Goal: Find contact information: Find contact information

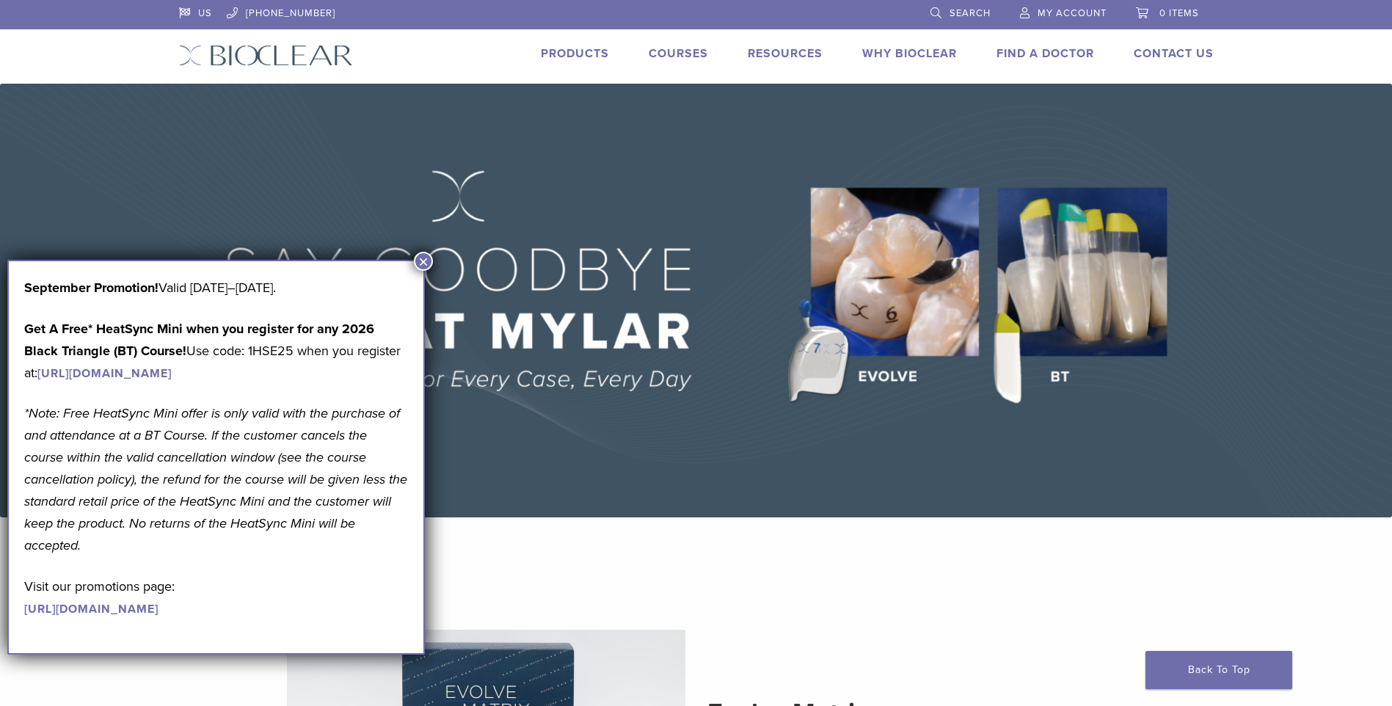
click at [426, 263] on button "×" at bounding box center [423, 261] width 19 height 19
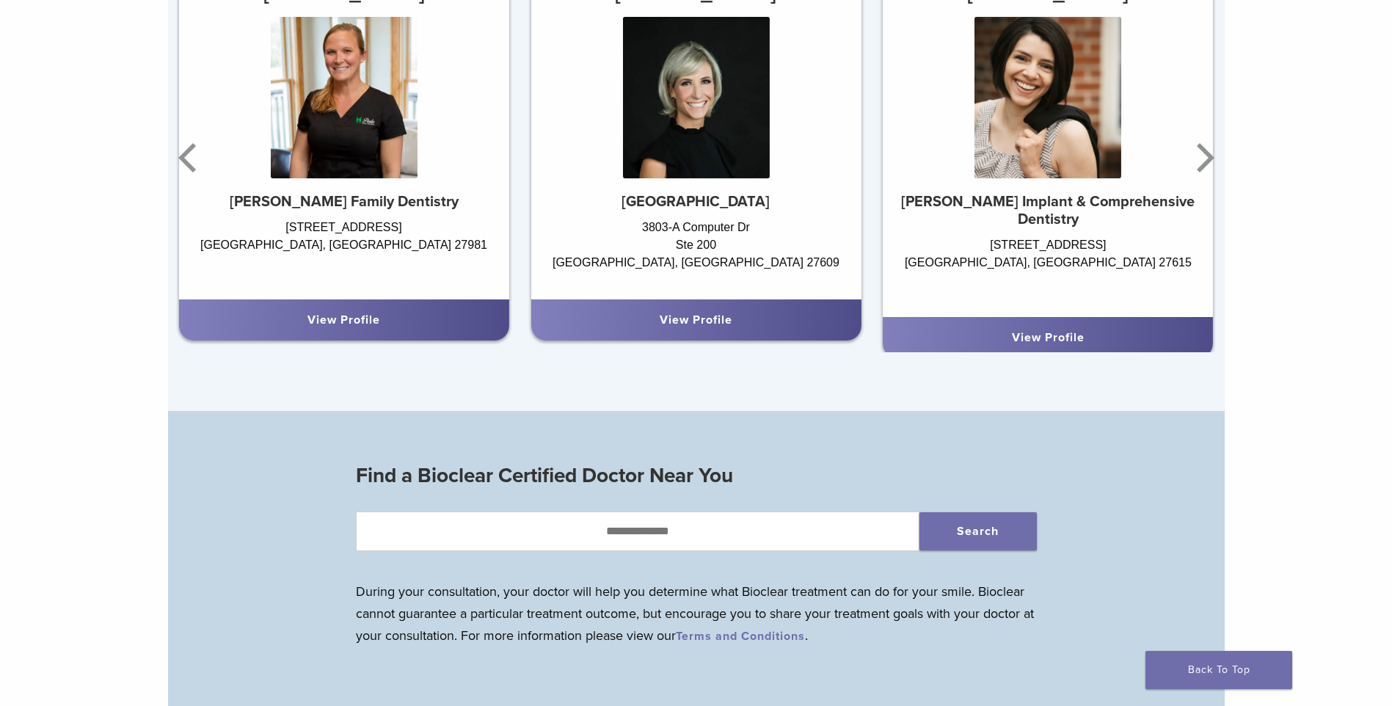
scroll to position [734, 0]
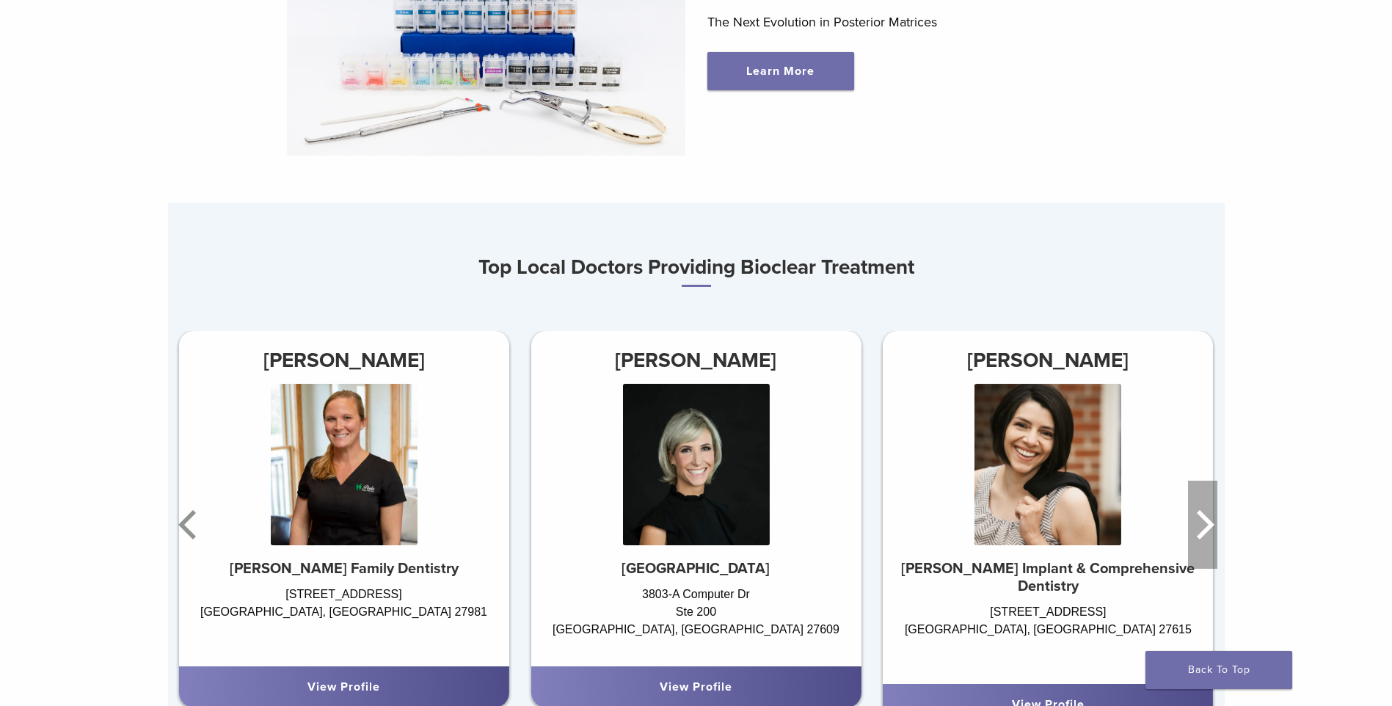
click at [1197, 531] on icon "Next" at bounding box center [1202, 525] width 29 height 88
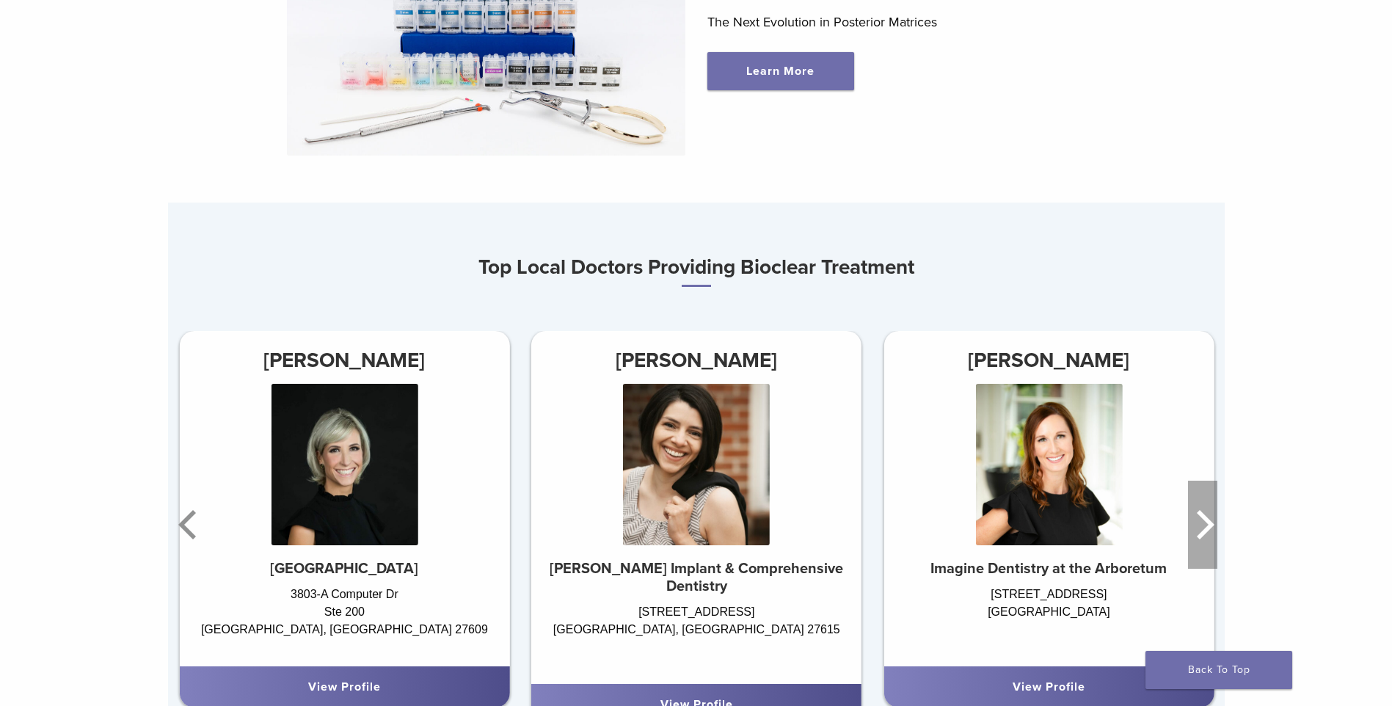
click at [1197, 531] on icon "Next" at bounding box center [1202, 525] width 29 height 88
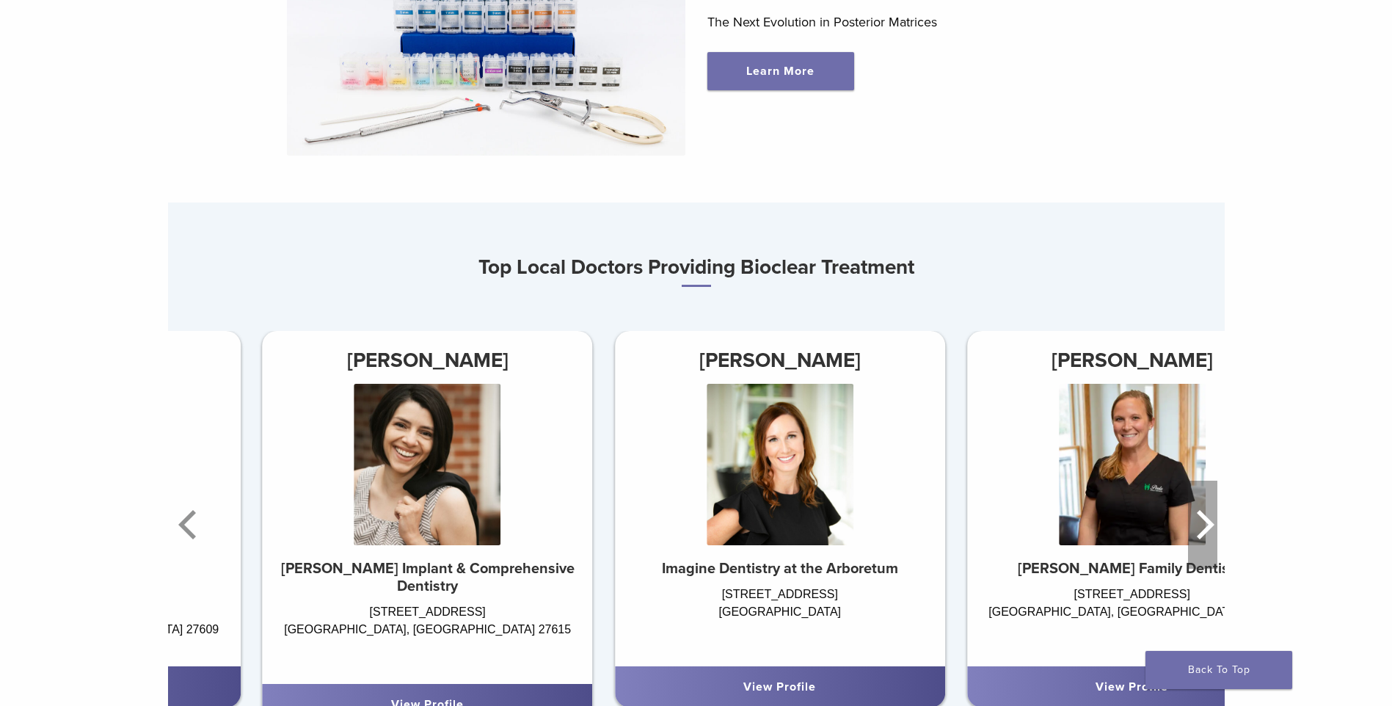
click at [1197, 531] on icon "Next" at bounding box center [1202, 525] width 29 height 88
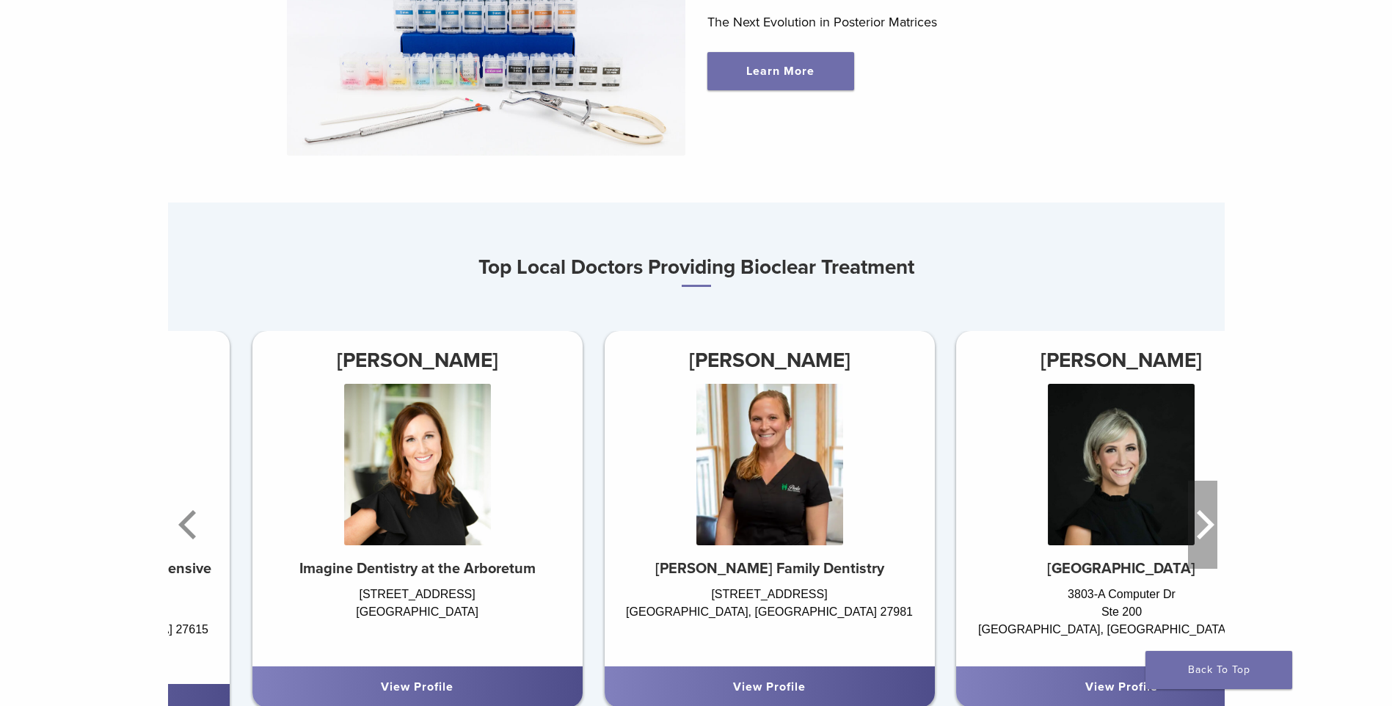
click at [1197, 531] on icon "Next" at bounding box center [1202, 525] width 29 height 88
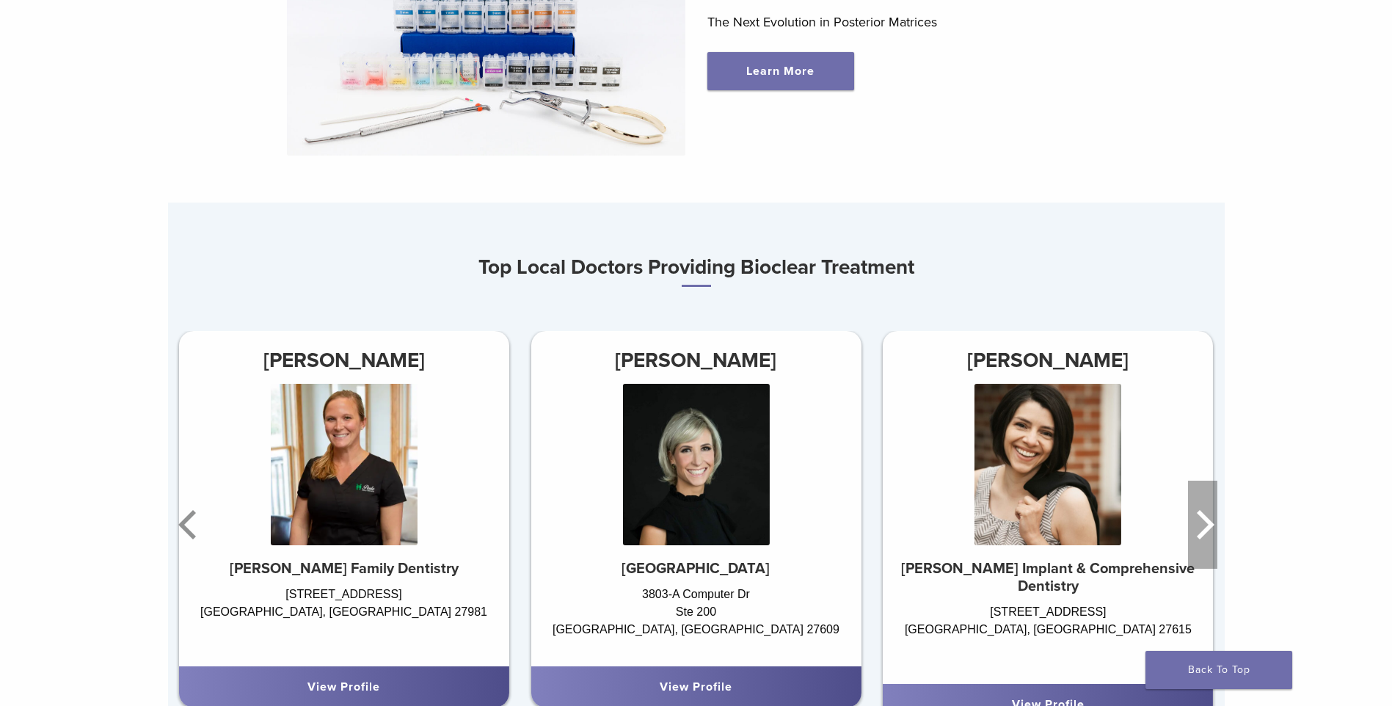
click at [1197, 531] on icon "Next" at bounding box center [1202, 525] width 29 height 88
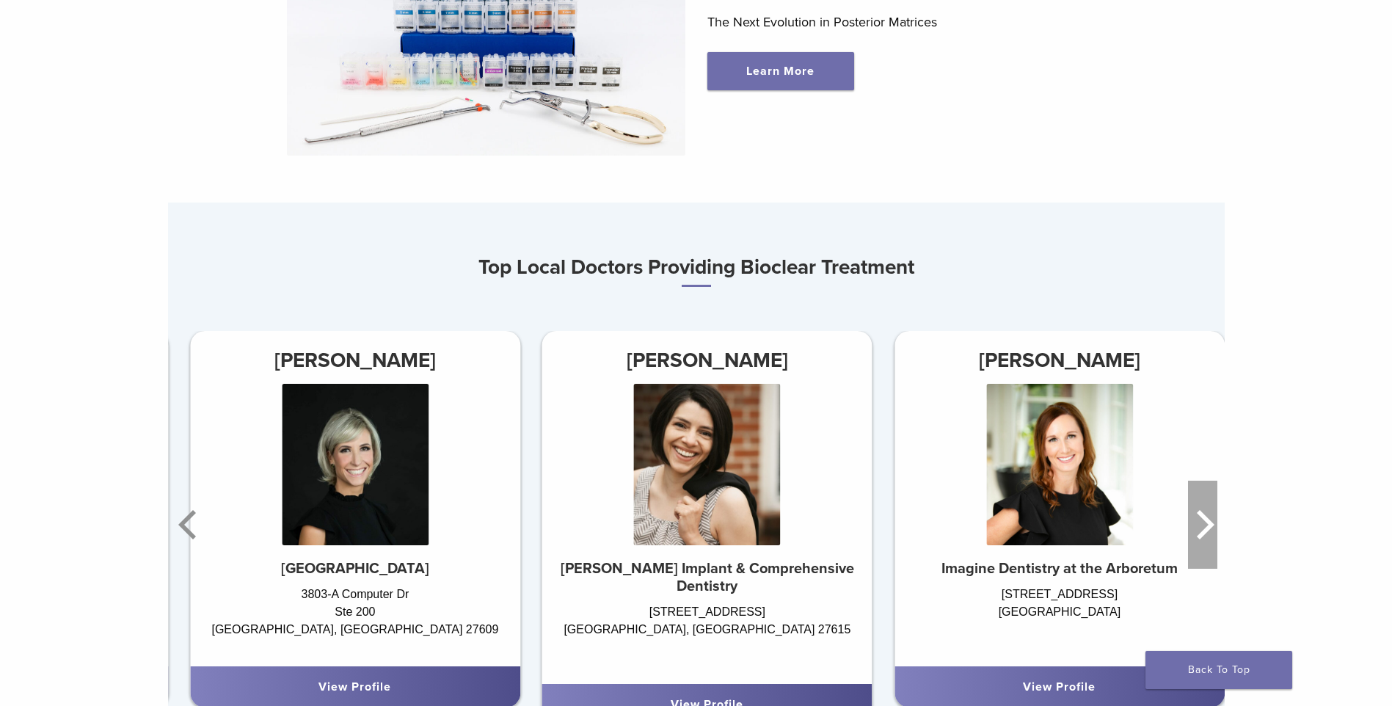
click at [1197, 531] on icon "Next" at bounding box center [1202, 525] width 29 height 88
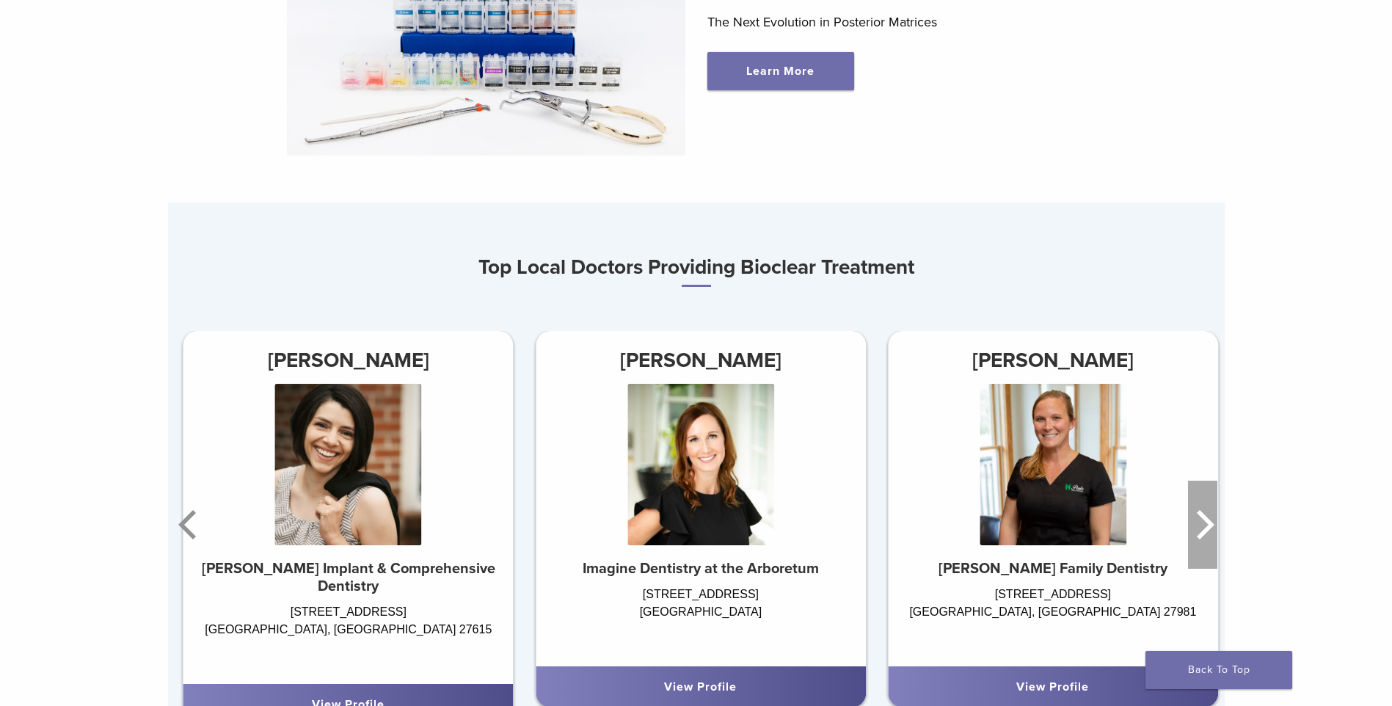
click at [1197, 531] on icon "Next" at bounding box center [1202, 525] width 29 height 88
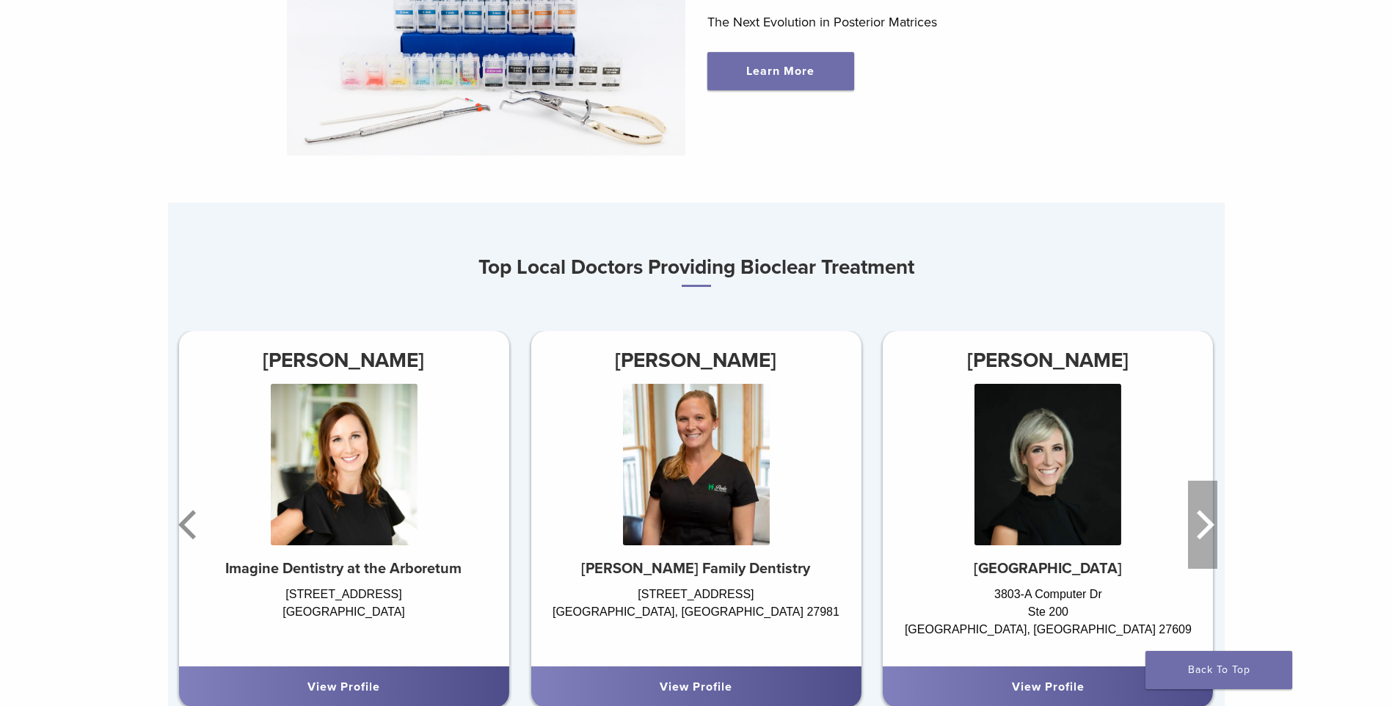
click at [1197, 531] on icon "Next" at bounding box center [1202, 525] width 29 height 88
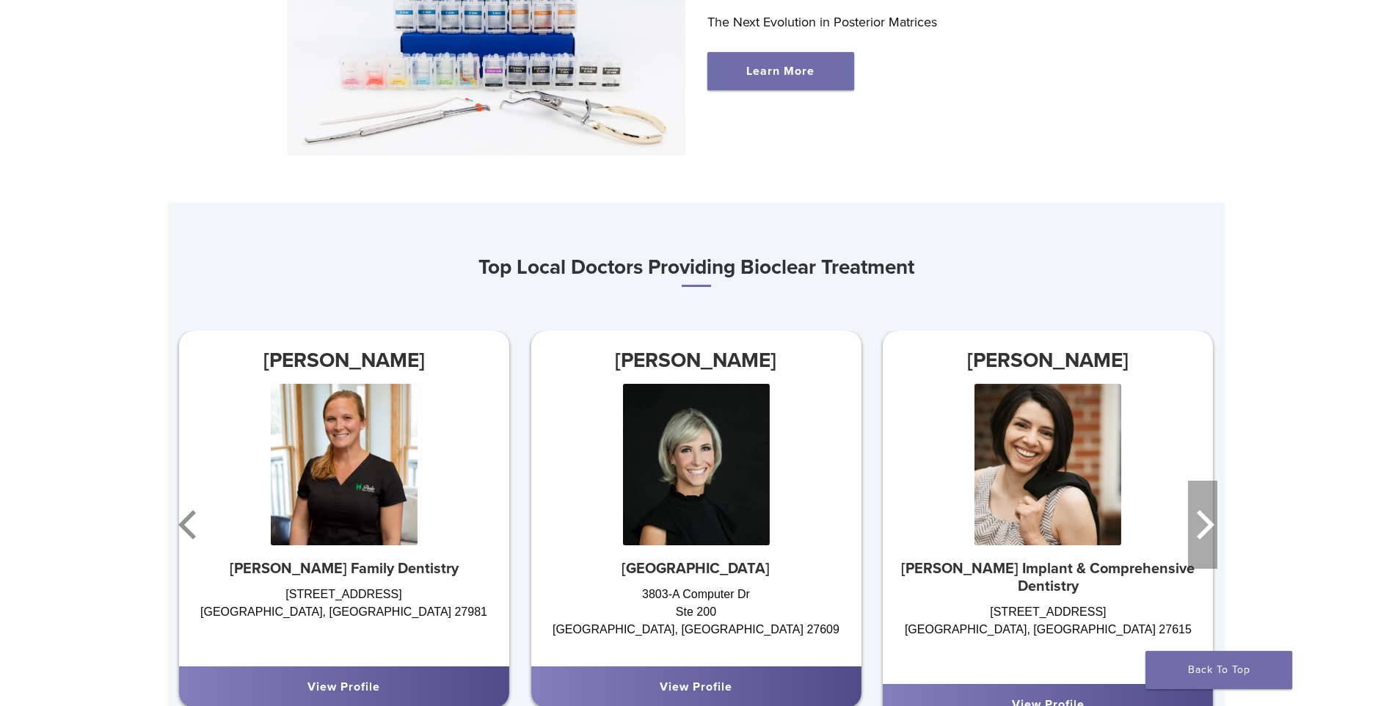
click at [1197, 531] on icon "Next" at bounding box center [1202, 525] width 29 height 88
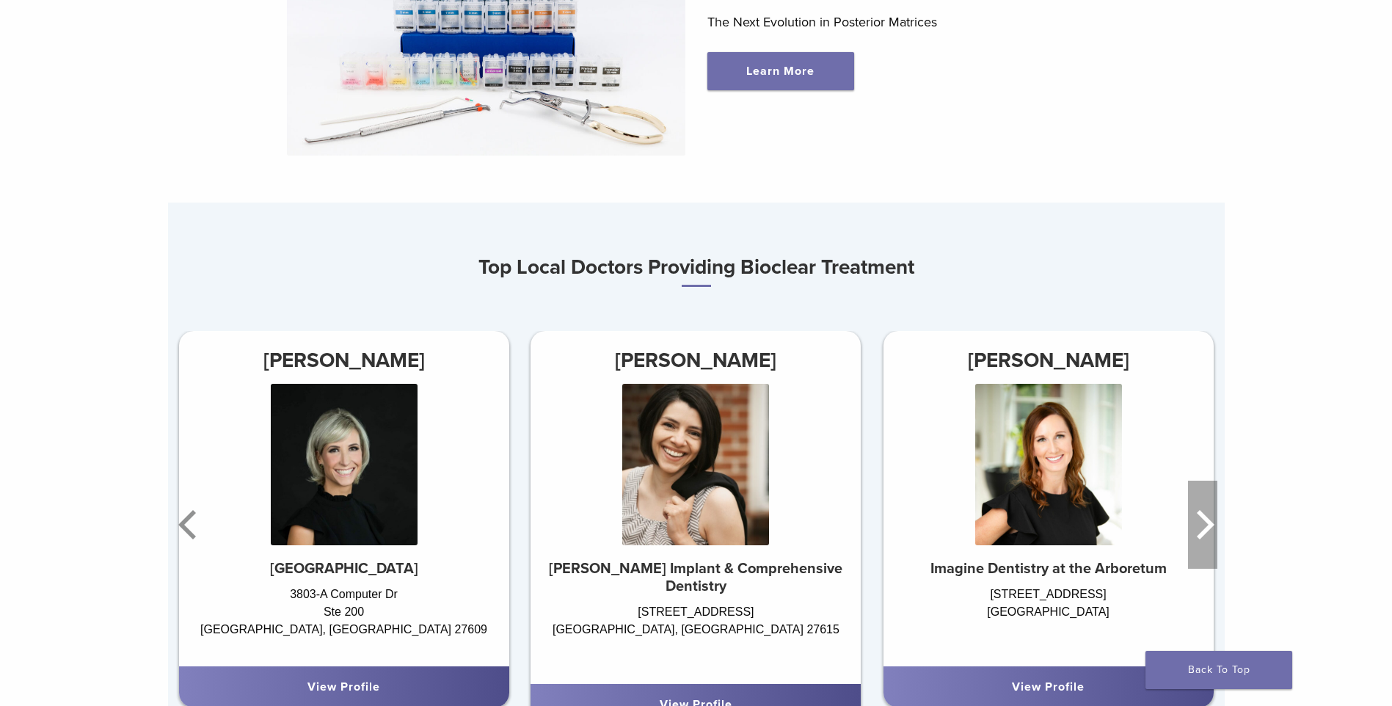
click at [1197, 531] on icon "Next" at bounding box center [1202, 525] width 29 height 88
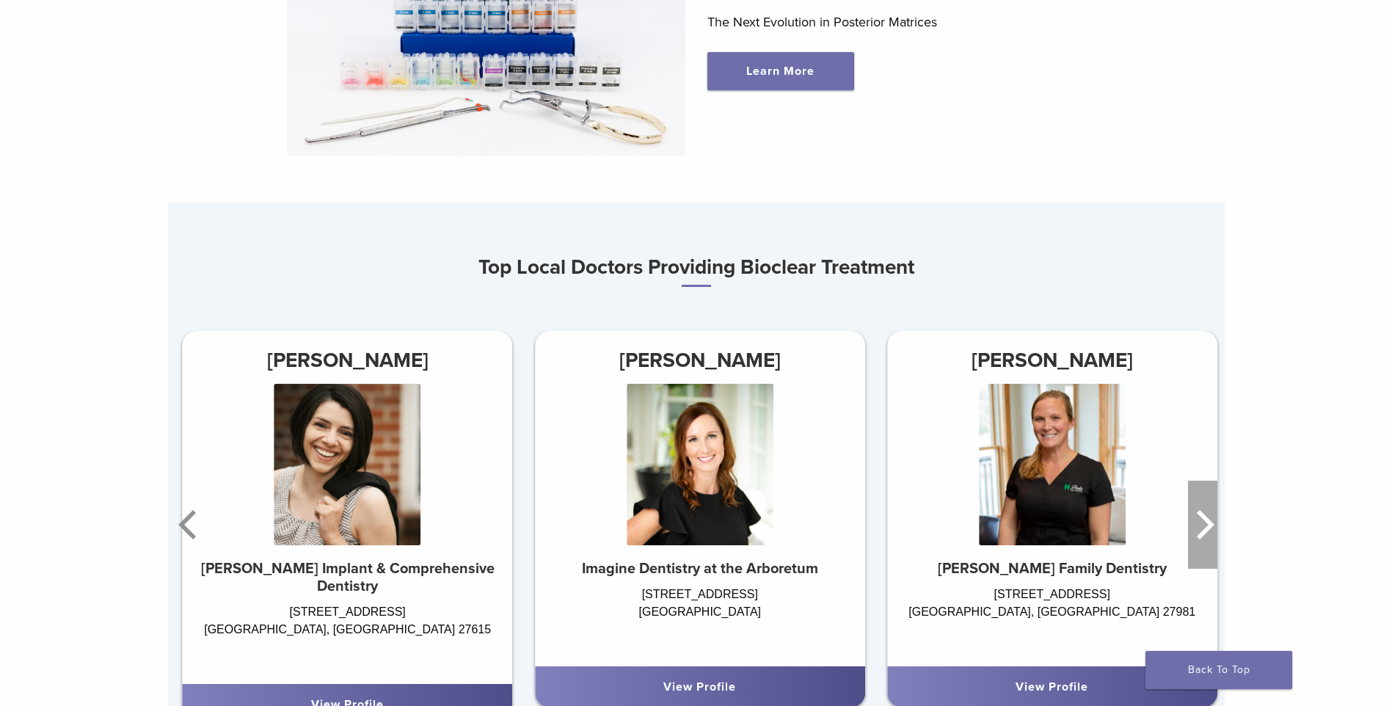
click at [1197, 531] on icon "Next" at bounding box center [1202, 525] width 29 height 88
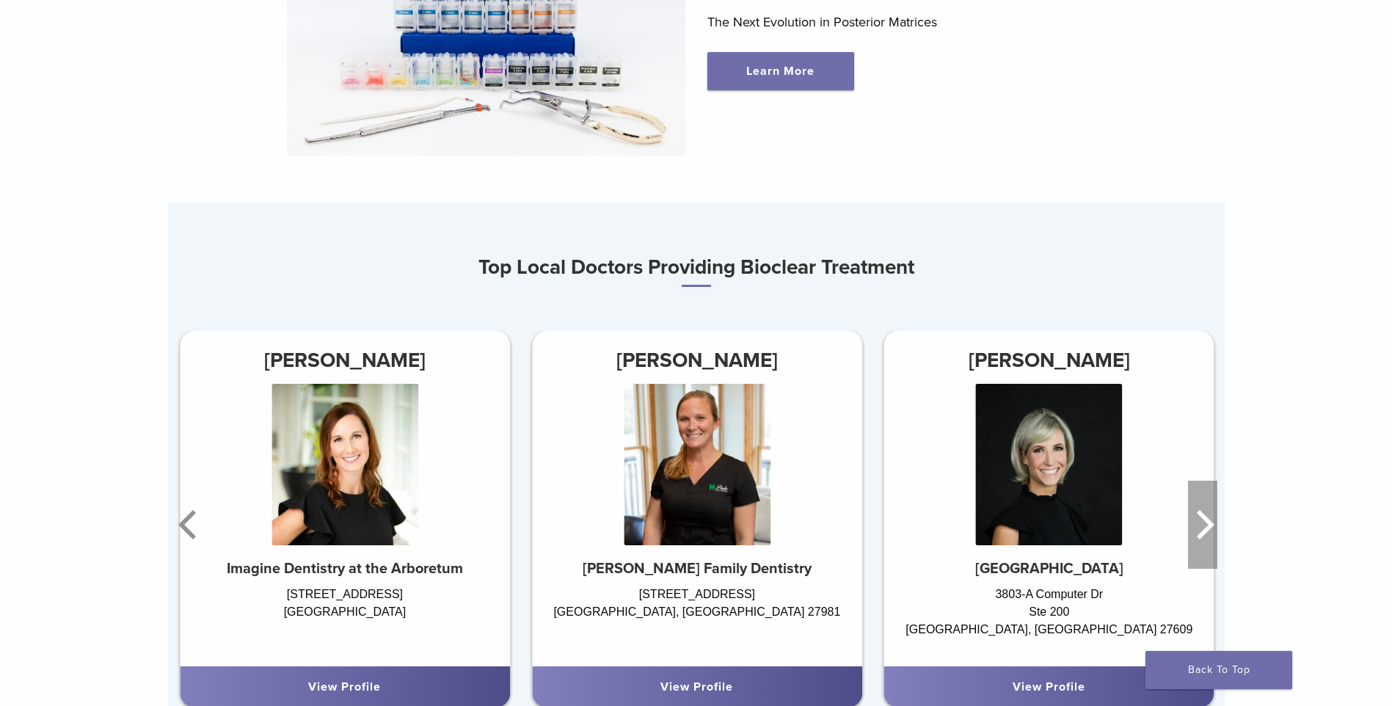
click at [1197, 531] on icon "Next" at bounding box center [1202, 525] width 29 height 88
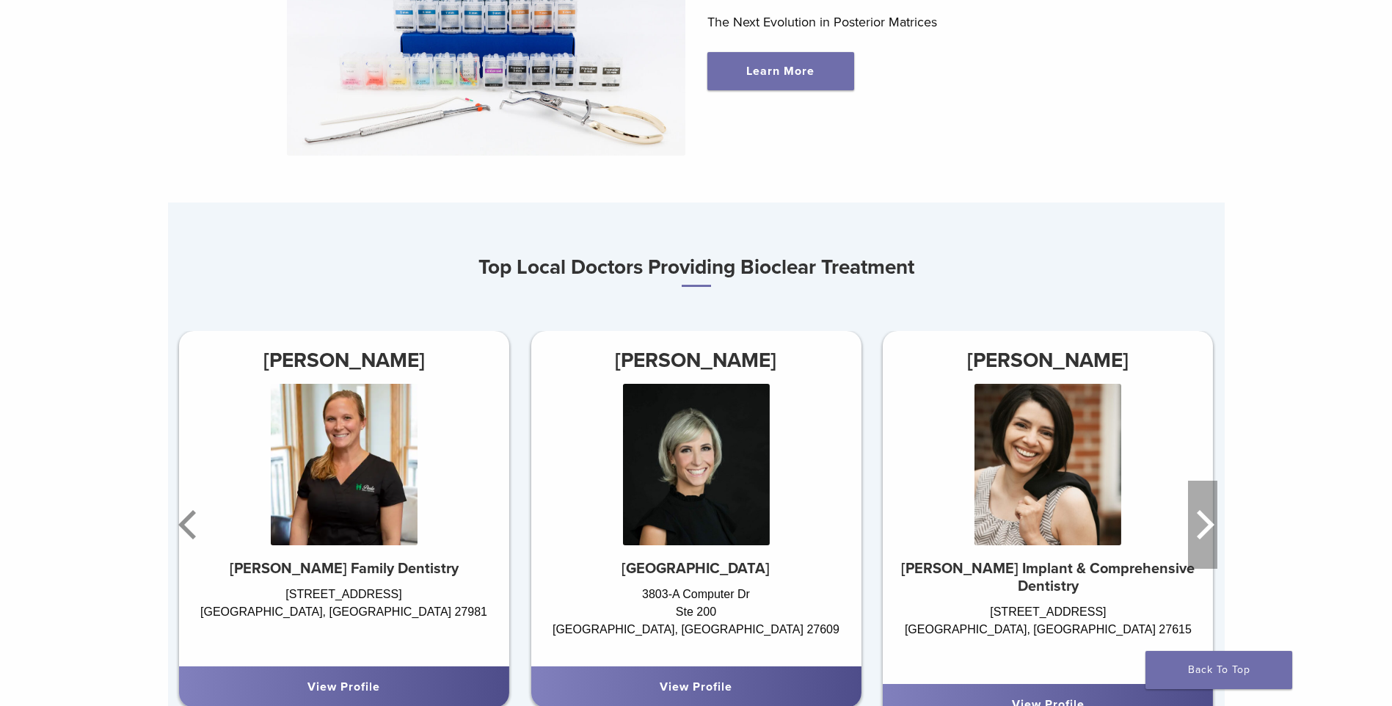
click at [1210, 543] on icon "Next" at bounding box center [1202, 525] width 29 height 88
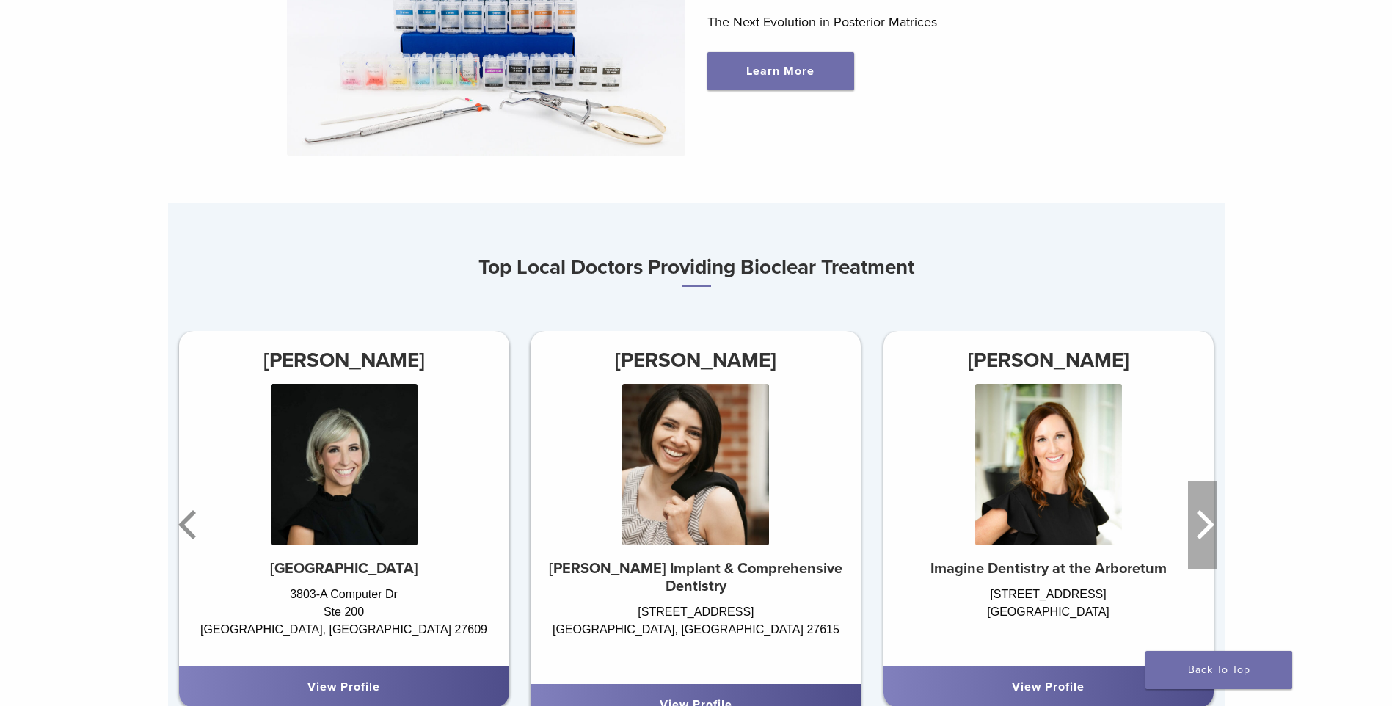
click at [1210, 543] on icon "Next" at bounding box center [1202, 525] width 29 height 88
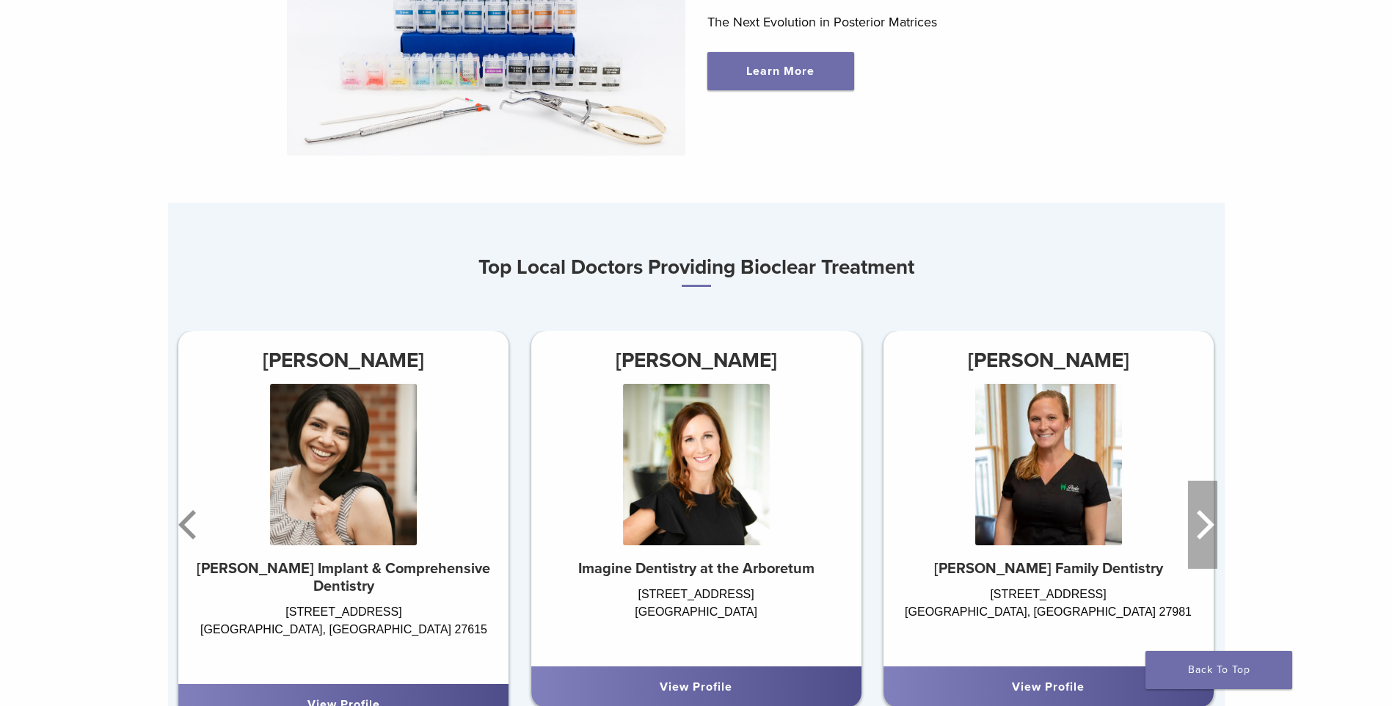
click at [1210, 543] on icon "Next" at bounding box center [1202, 525] width 29 height 88
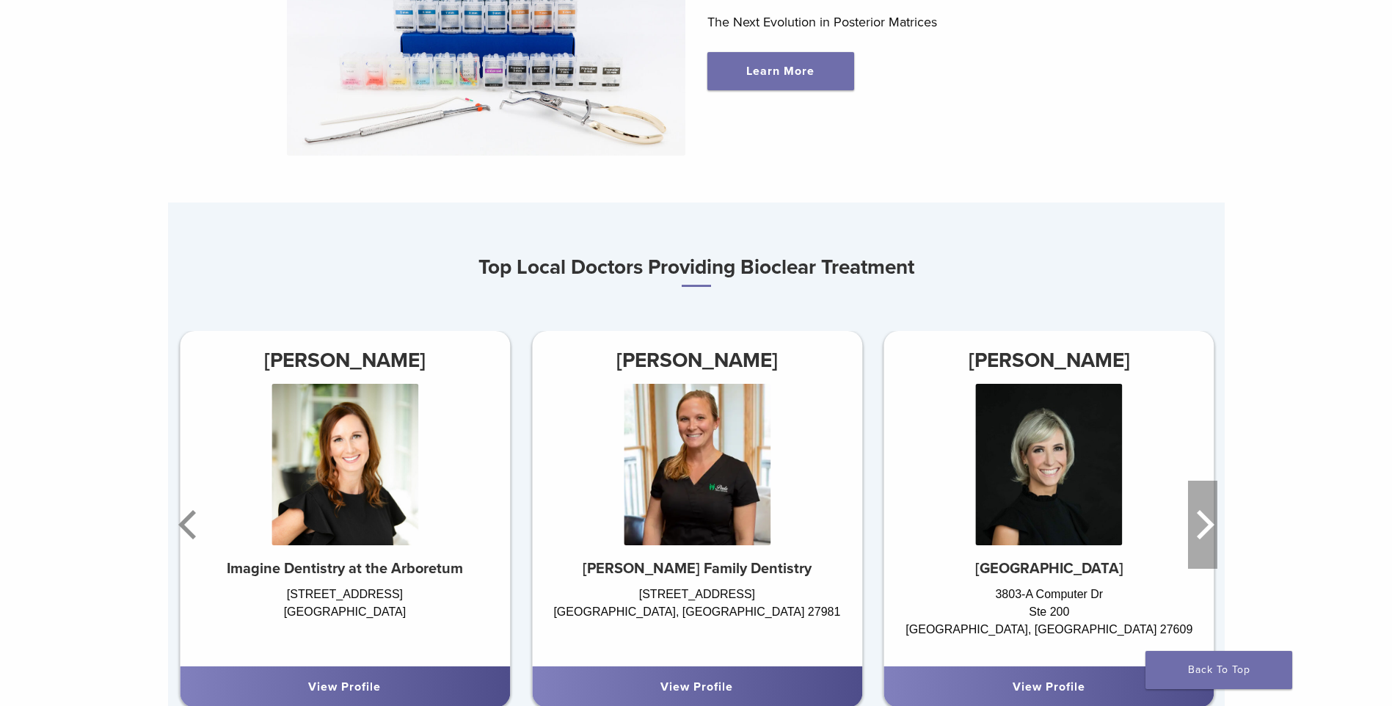
click at [1210, 543] on icon "Next" at bounding box center [1202, 525] width 29 height 88
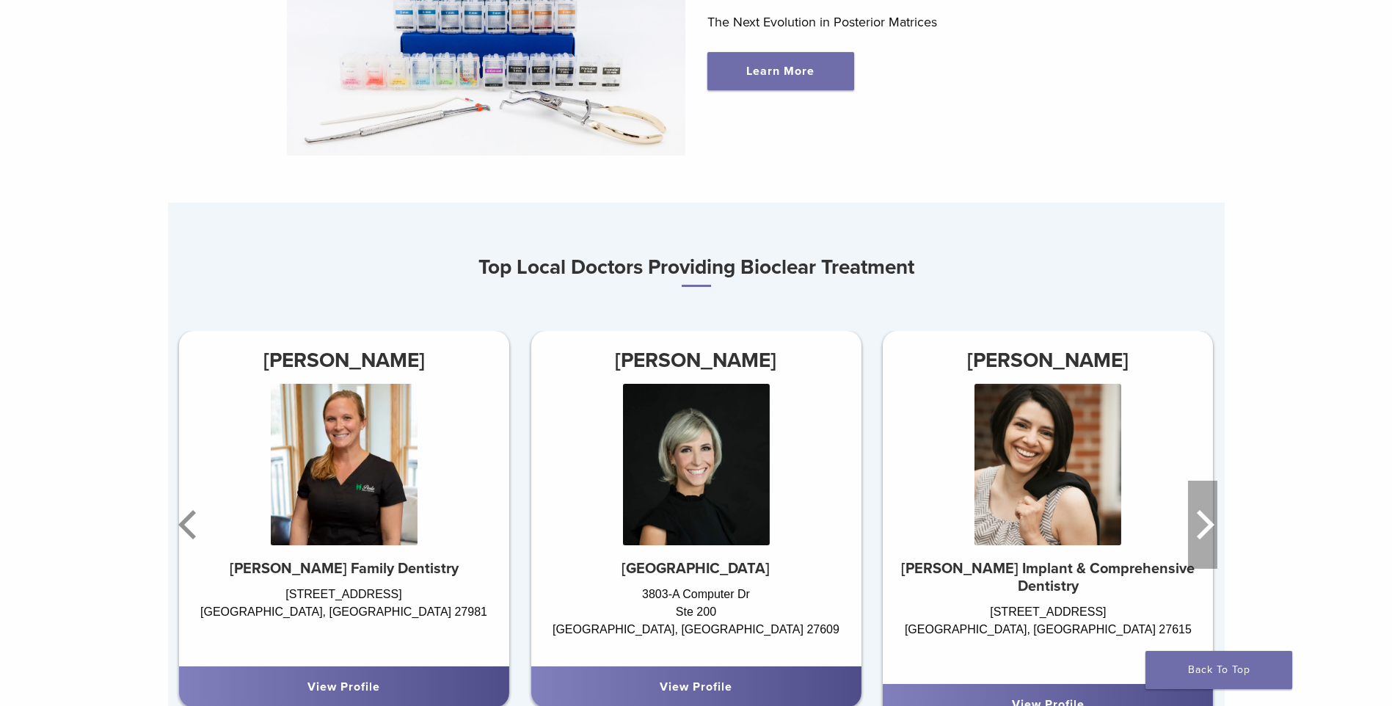
click at [1210, 543] on icon "Next" at bounding box center [1202, 525] width 29 height 88
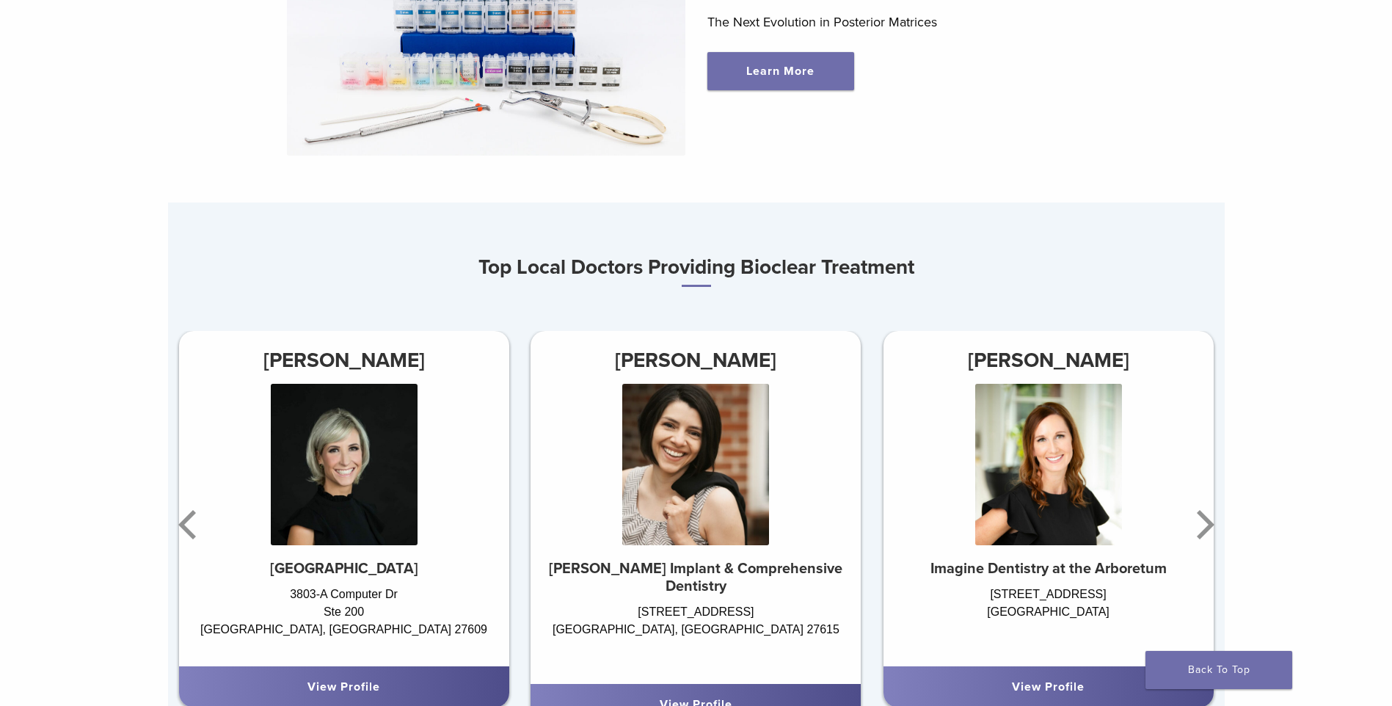
click at [348, 358] on h3 "[PERSON_NAME]" at bounding box center [344, 360] width 330 height 35
click at [326, 567] on strong "[GEOGRAPHIC_DATA]" at bounding box center [344, 569] width 148 height 18
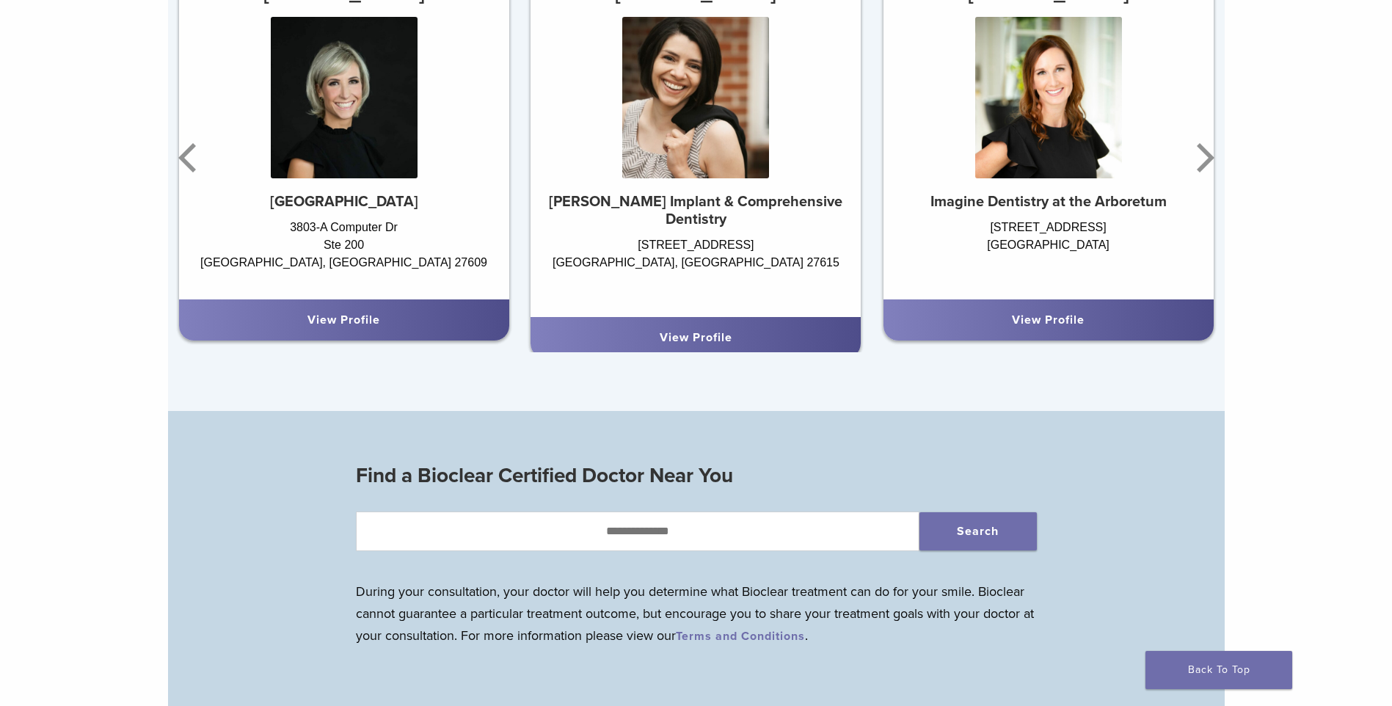
click at [354, 349] on div "[PERSON_NAME] [GEOGRAPHIC_DATA] [STREET_ADDRESS] View Profile" at bounding box center [344, 158] width 352 height 388
click at [354, 335] on div "View Profile" at bounding box center [344, 319] width 330 height 41
click at [329, 315] on div "View Profile" at bounding box center [344, 320] width 307 height 18
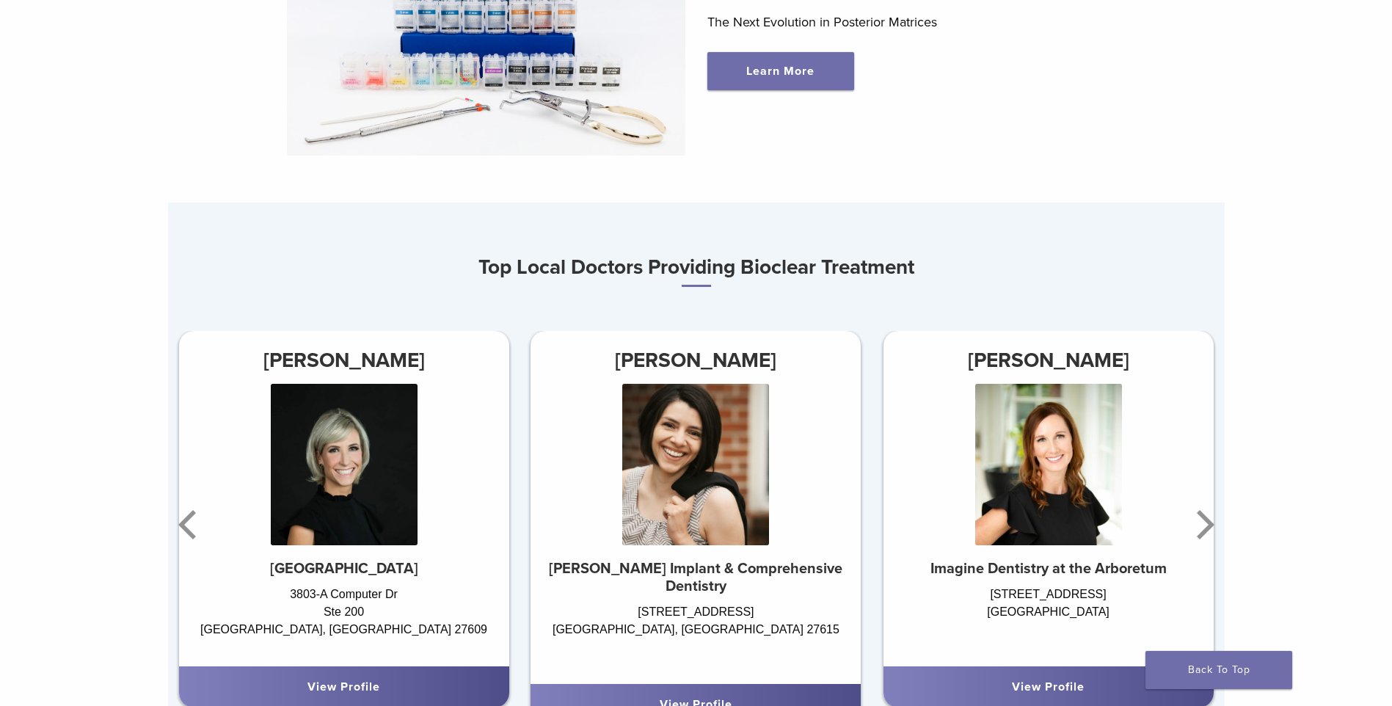
click at [1051, 687] on link "View Profile" at bounding box center [1048, 686] width 73 height 15
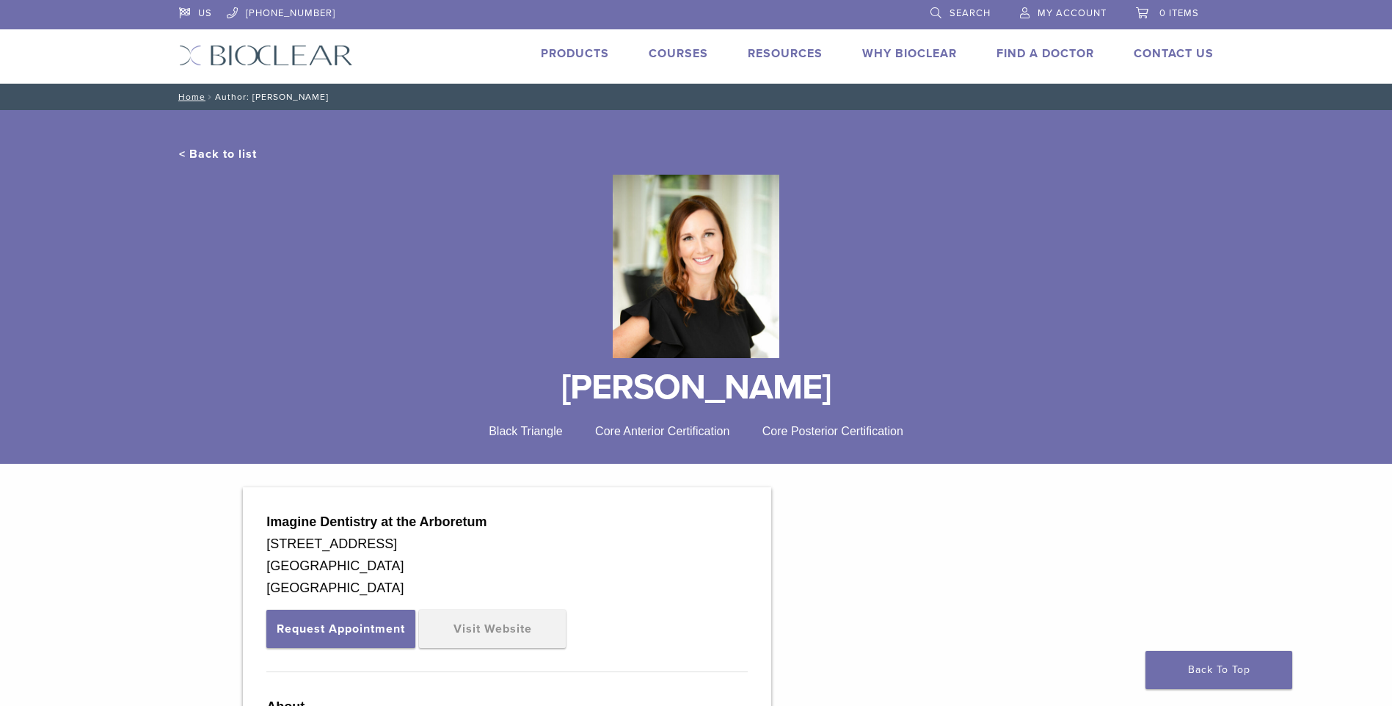
scroll to position [367, 0]
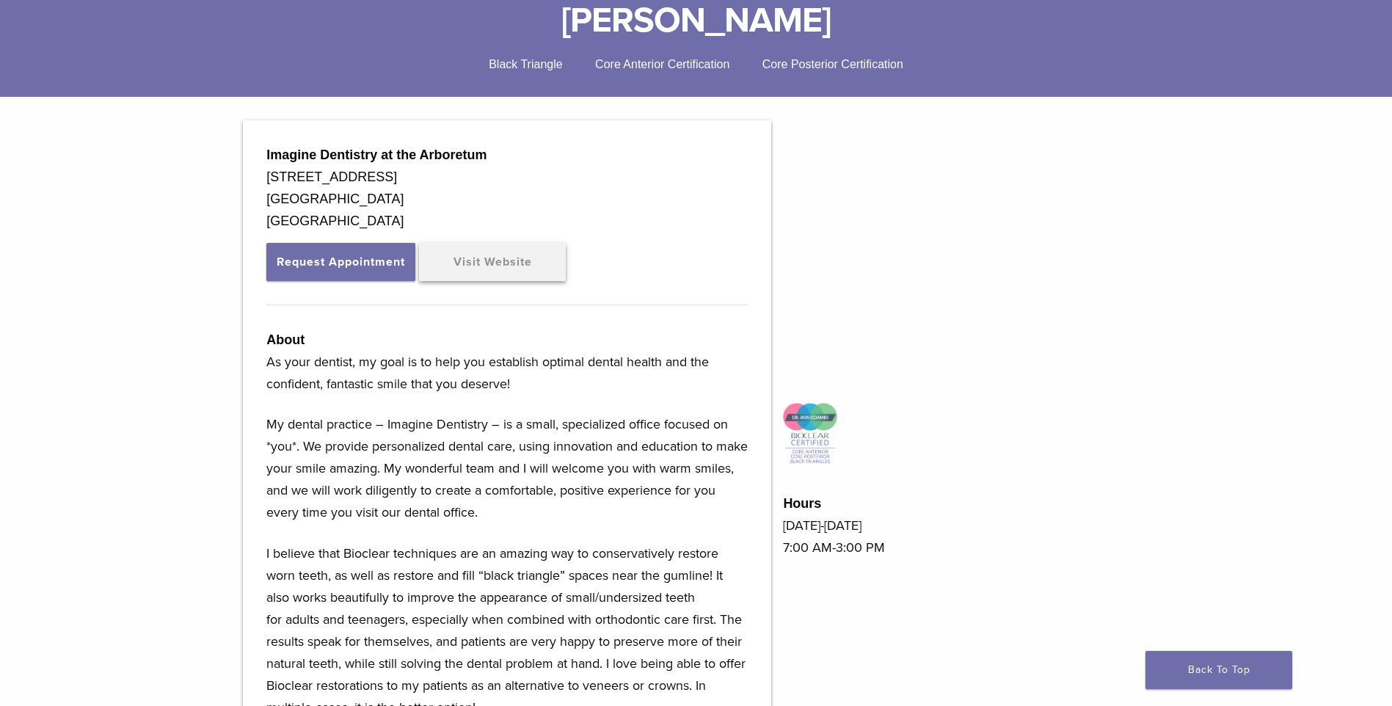
click at [484, 260] on link "Visit Website" at bounding box center [492, 262] width 147 height 38
